Goal: Task Accomplishment & Management: Manage account settings

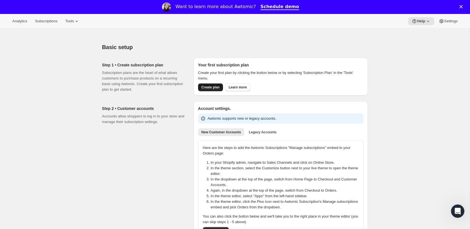
click at [200, 84] on button "Create plan" at bounding box center [210, 88] width 25 height 8
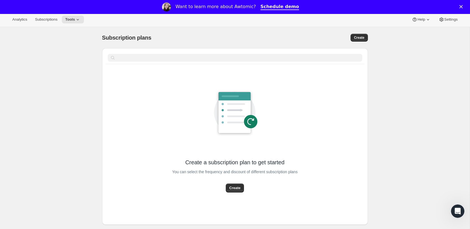
scroll to position [29, 0]
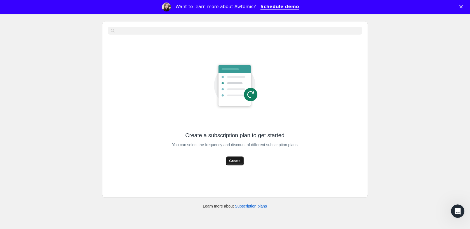
click at [234, 160] on span "Create" at bounding box center [234, 161] width 11 height 6
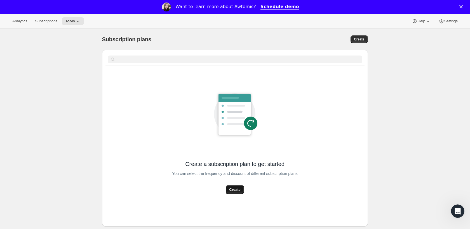
select select "WEEK"
select select "MONTH"
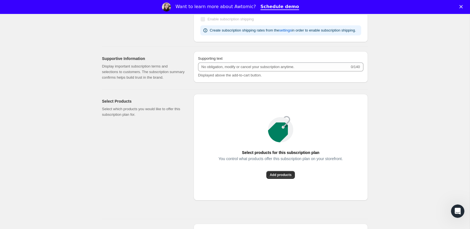
scroll to position [349, 0]
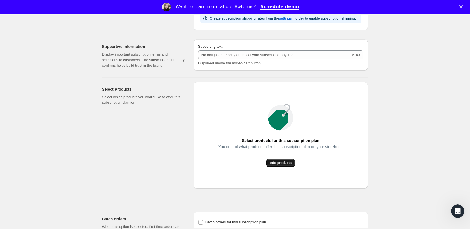
click at [287, 165] on span "Add products" at bounding box center [280, 163] width 22 height 4
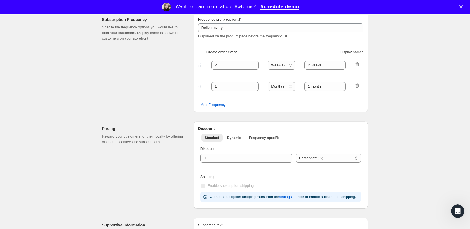
scroll to position [153, 0]
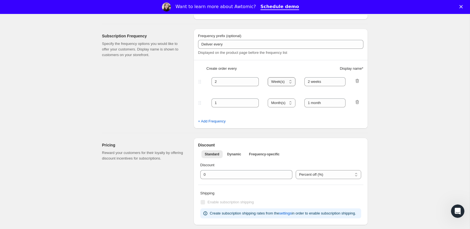
click at [285, 82] on select "Day(s) Week(s) Month(s) Year(s)" at bounding box center [281, 81] width 28 height 9
click at [242, 80] on input "2" at bounding box center [230, 81] width 39 height 9
click at [285, 78] on select "Day(s) Week(s) Month(s) Year(s)" at bounding box center [281, 81] width 28 height 9
select select "MONTH"
click at [268, 77] on select "Day(s) Week(s) Month(s) Year(s)" at bounding box center [281, 81] width 28 height 9
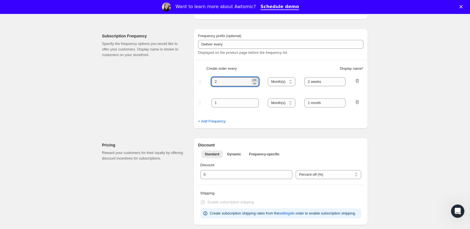
click at [255, 80] on icon at bounding box center [255, 80] width 6 height 6
click at [255, 84] on icon at bounding box center [254, 84] width 3 height 2
type input "3"
click at [314, 82] on input "2 weeks" at bounding box center [324, 81] width 41 height 9
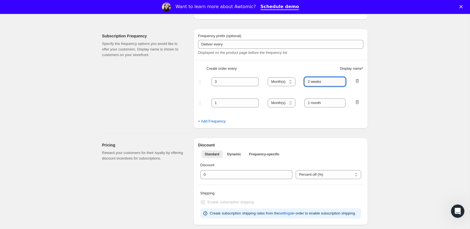
click at [310, 82] on input "2 weeks" at bounding box center [324, 81] width 41 height 9
type input "3-Month"
click at [310, 105] on input "1 month" at bounding box center [324, 103] width 41 height 9
type input "1-month"
click at [220, 119] on span "+ Add Frequency" at bounding box center [212, 122] width 28 height 6
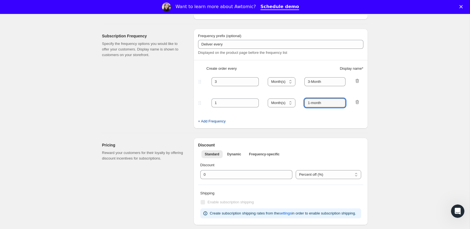
select select "MONTH"
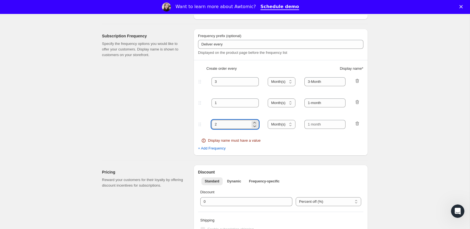
click at [224, 124] on input "2" at bounding box center [230, 124] width 39 height 9
click at [254, 124] on icon at bounding box center [255, 127] width 6 height 6
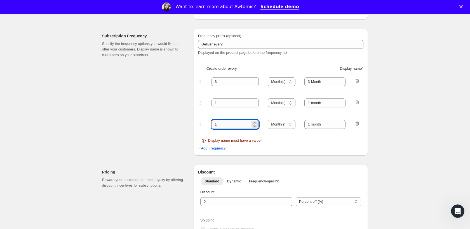
click at [238, 125] on input "1" at bounding box center [230, 124] width 39 height 9
click at [269, 125] on select "Day(s) Week(s) Month(s) Year(s)" at bounding box center [281, 124] width 28 height 9
click at [239, 125] on input "1" at bounding box center [230, 124] width 39 height 9
type input "6"
click at [314, 122] on input "text" at bounding box center [324, 124] width 41 height 9
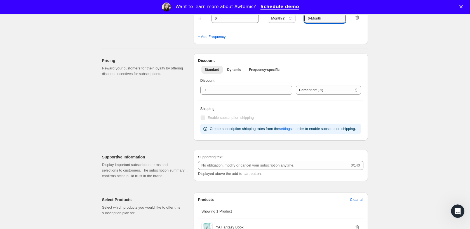
scroll to position [259, 0]
type input "6-Month"
click at [239, 87] on input "integer" at bounding box center [242, 91] width 84 height 9
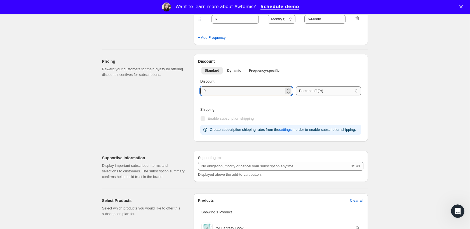
click at [331, 95] on select "Percent off (%) Canadian Dollars off (CA$)" at bounding box center [327, 91] width 65 height 9
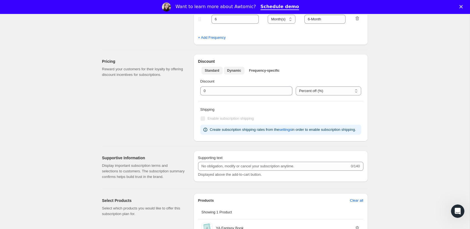
click at [234, 67] on button "Dynamic" at bounding box center [234, 71] width 21 height 8
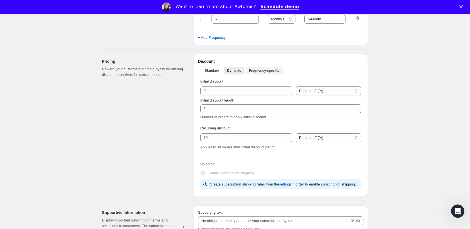
click at [273, 70] on span "Frequency-specific" at bounding box center [264, 70] width 30 height 4
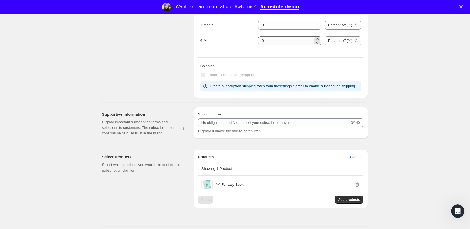
scroll to position [345, 0]
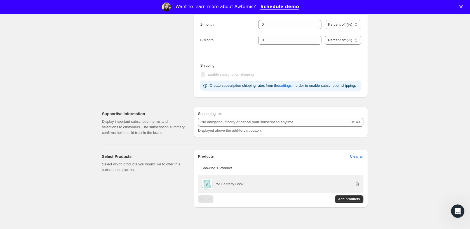
click at [220, 187] on p "YA Fantasy Book" at bounding box center [230, 185] width 28 height 6
click at [224, 187] on p "YA Fantasy Book" at bounding box center [230, 185] width 28 height 6
click at [205, 190] on span at bounding box center [206, 184] width 11 height 11
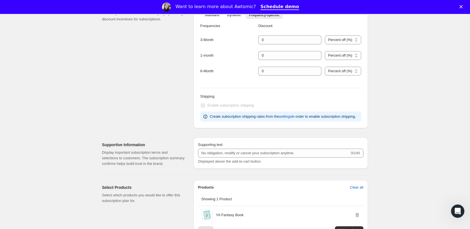
scroll to position [298, 0]
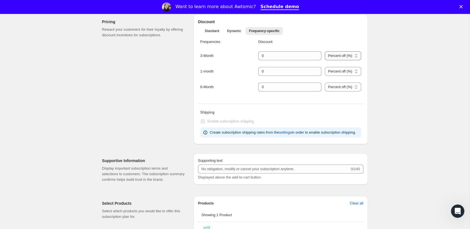
click at [341, 57] on select "Percent off (%) Canadian Dollars off (CA$)" at bounding box center [343, 55] width 36 height 9
select select "FIXED_AMOUNT"
click at [325, 60] on select "Percent off (%) Canadian Dollars off (CA$)" at bounding box center [343, 55] width 36 height 9
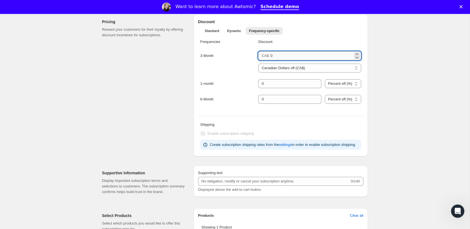
click at [303, 57] on input "0" at bounding box center [311, 55] width 82 height 9
type input "1.00"
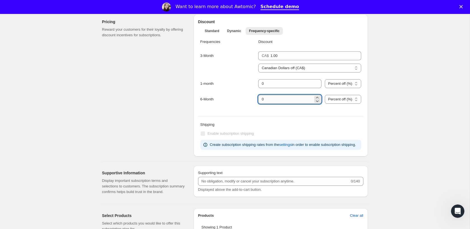
click at [303, 100] on input "integer" at bounding box center [285, 99] width 55 height 9
click at [277, 100] on input "integer" at bounding box center [285, 99] width 55 height 9
type input "2"
click at [329, 98] on select "Percent off (%) Canadian Dollars off (CA$)" at bounding box center [343, 99] width 36 height 9
select select "FIXED_AMOUNT"
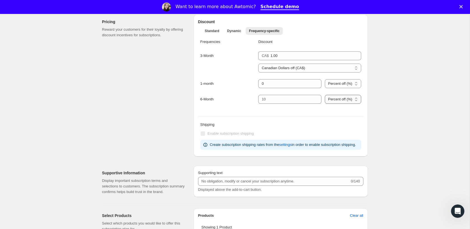
click at [325, 104] on select "Percent off (%) Canadian Dollars off (CA$)" at bounding box center [343, 99] width 36 height 9
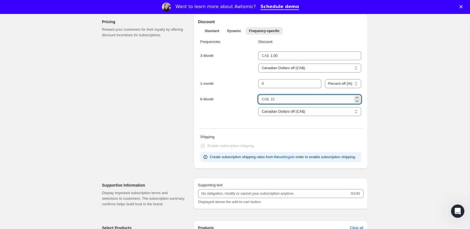
click at [283, 100] on input "number" at bounding box center [311, 99] width 82 height 9
type input "2.00"
click at [260, 124] on div "Frequencies Discount 3-Month CA$ 1.00 Percent off (%) Canadian Dollars off (CA$…" at bounding box center [280, 81] width 165 height 88
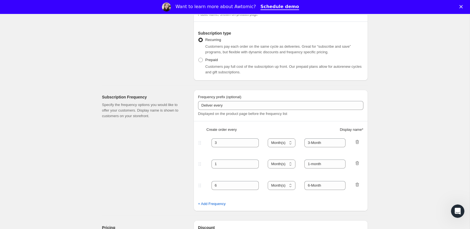
scroll to position [0, 0]
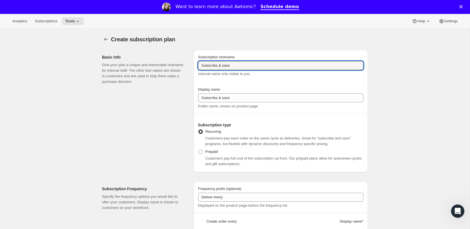
drag, startPoint x: 244, startPoint y: 64, endPoint x: 159, endPoint y: 55, distance: 85.7
click at [159, 55] on div "Basic Info Give your plan a unique and memorable nickname for internal staff. T…" at bounding box center [233, 109] width 270 height 127
type input "\"
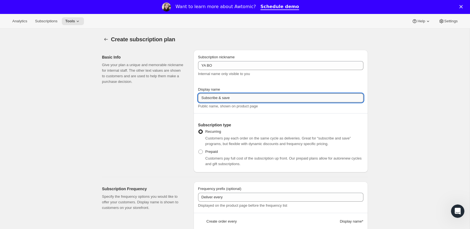
click at [245, 97] on input "Subscribe & save" at bounding box center [280, 98] width 165 height 9
drag, startPoint x: 243, startPoint y: 98, endPoint x: 198, endPoint y: 101, distance: 45.6
click at [198, 101] on input "Subscribe & save" at bounding box center [280, 98] width 165 height 9
click at [226, 60] on div "Subscription nickname YA BO Internal name only visible to you" at bounding box center [280, 66] width 165 height 22
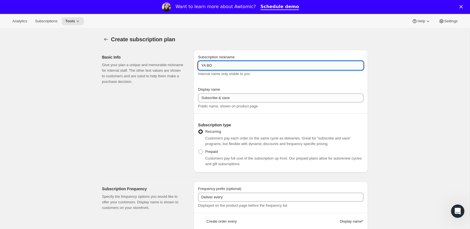
click at [219, 65] on input "YA BO" at bounding box center [280, 65] width 165 height 9
type input "YA-BO"
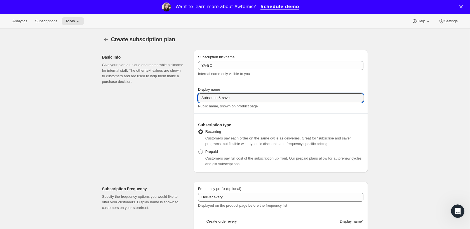
drag, startPoint x: 238, startPoint y: 101, endPoint x: 187, endPoint y: 101, distance: 51.1
click at [187, 101] on div "Basic Info Give your plan a unique and memorable nickname for internal staff. T…" at bounding box center [233, 109] width 270 height 127
type input "Young Adult Book Only Subscription"
click at [302, 50] on div "Subscription nickname YA-BO Internal name only visible to you Display name Youn…" at bounding box center [280, 111] width 174 height 123
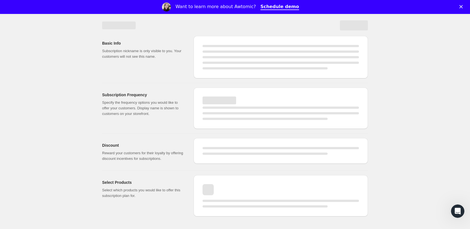
scroll to position [73, 0]
select select "WEEK"
select select "MONTH"
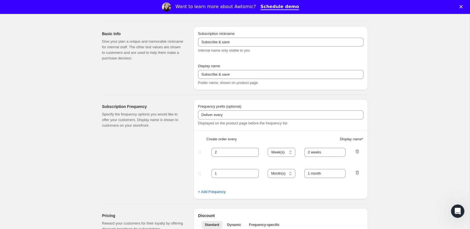
type input "YA-BO"
type input "Young Adult Book Only Subscription"
type input "3"
select select "MONTH"
type input "3-Month"
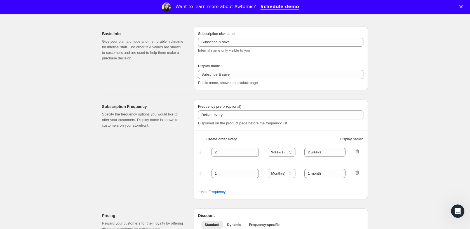
type input "1-month"
select select "MONTH"
select select "FIXED_AMOUNT"
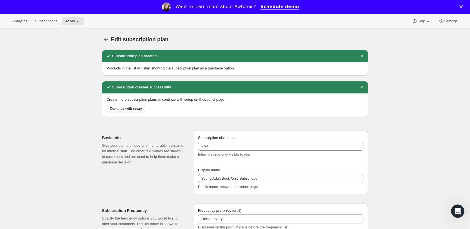
click at [117, 108] on span "Continue with setup" at bounding box center [126, 108] width 32 height 4
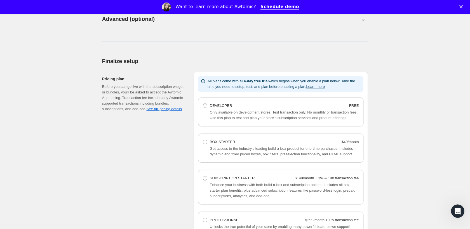
scroll to position [356, 0]
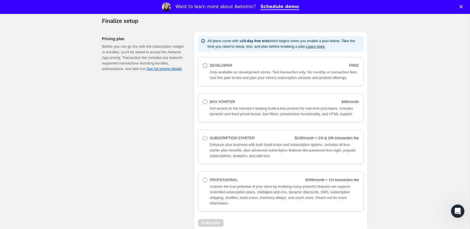
click at [206, 67] on span at bounding box center [205, 65] width 4 height 4
click at [203, 64] on Developer "DEVELOPER FREE" at bounding box center [203, 63] width 0 height 0
radio Developer "true"
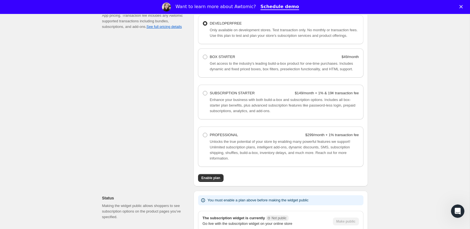
scroll to position [455, 0]
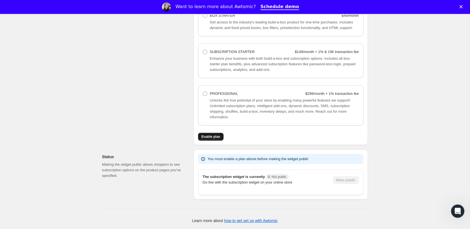
click at [217, 134] on button "Enable plan" at bounding box center [210, 137] width 25 height 8
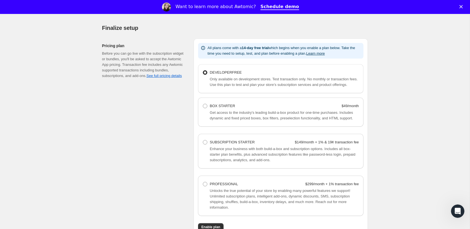
scroll to position [347, 0]
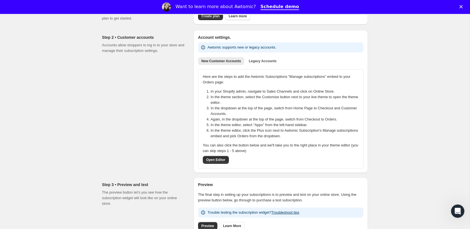
scroll to position [169, 0]
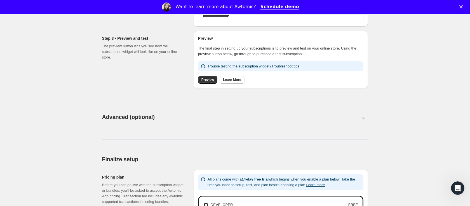
scroll to position [227, 0]
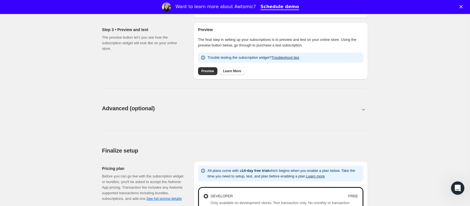
click at [304, 105] on div "Advanced (optional)" at bounding box center [235, 108] width 266 height 8
click at [373, 108] on div "Advanced (optional). This page is ready Advanced (optional) Power features Thes…" at bounding box center [234, 119] width 279 height 42
click at [367, 109] on button at bounding box center [235, 109] width 266 height 6
type input "<div style="text-align: center"> <hr> <br/><h3>Having issues managing your subs…"
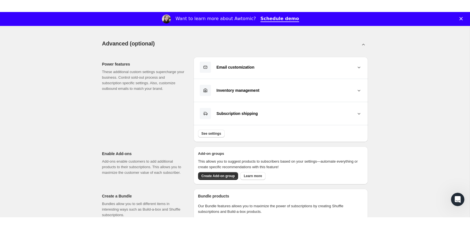
scroll to position [321, 0]
